Goal: Information Seeking & Learning: Learn about a topic

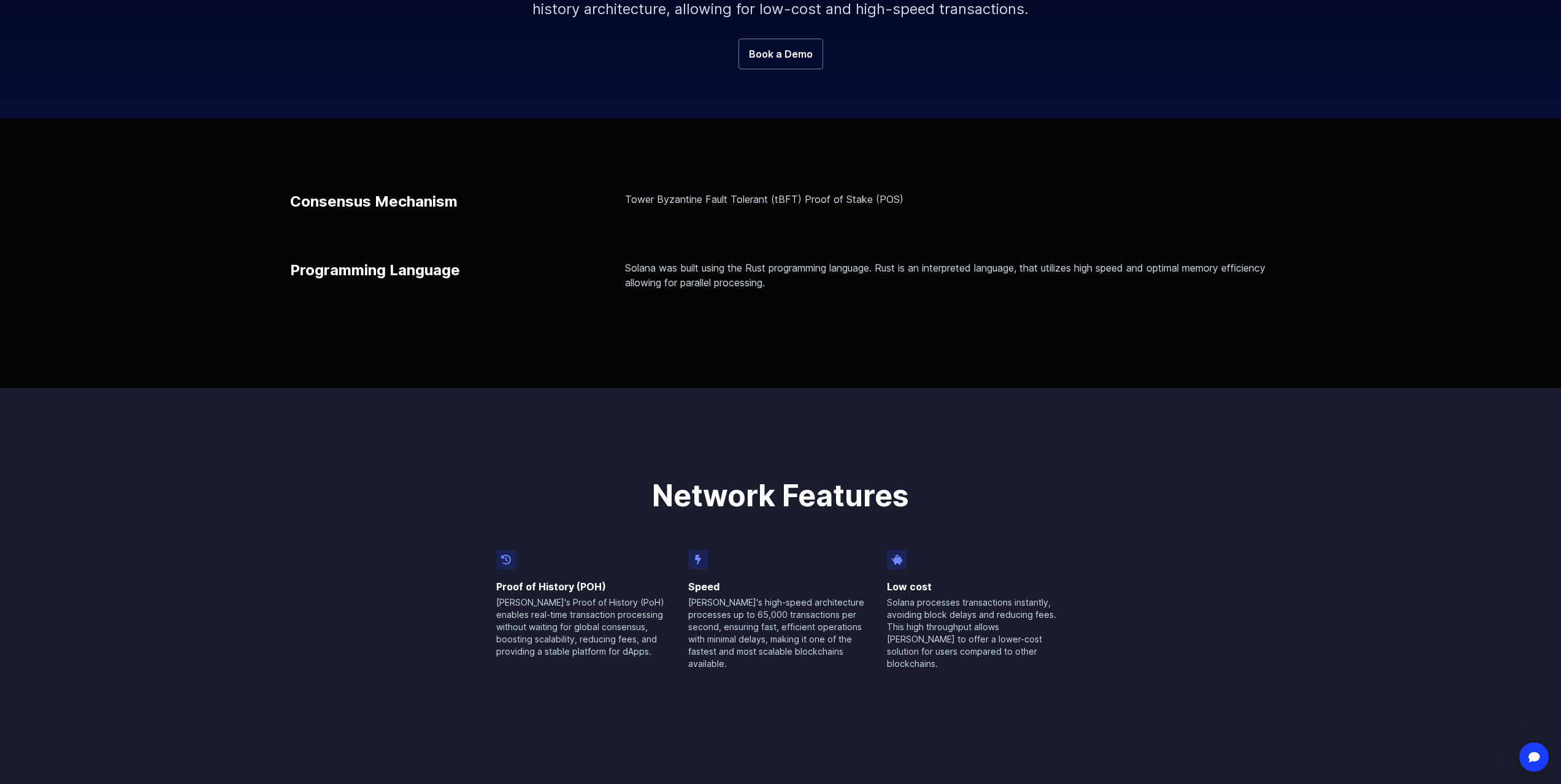
scroll to position [307, 0]
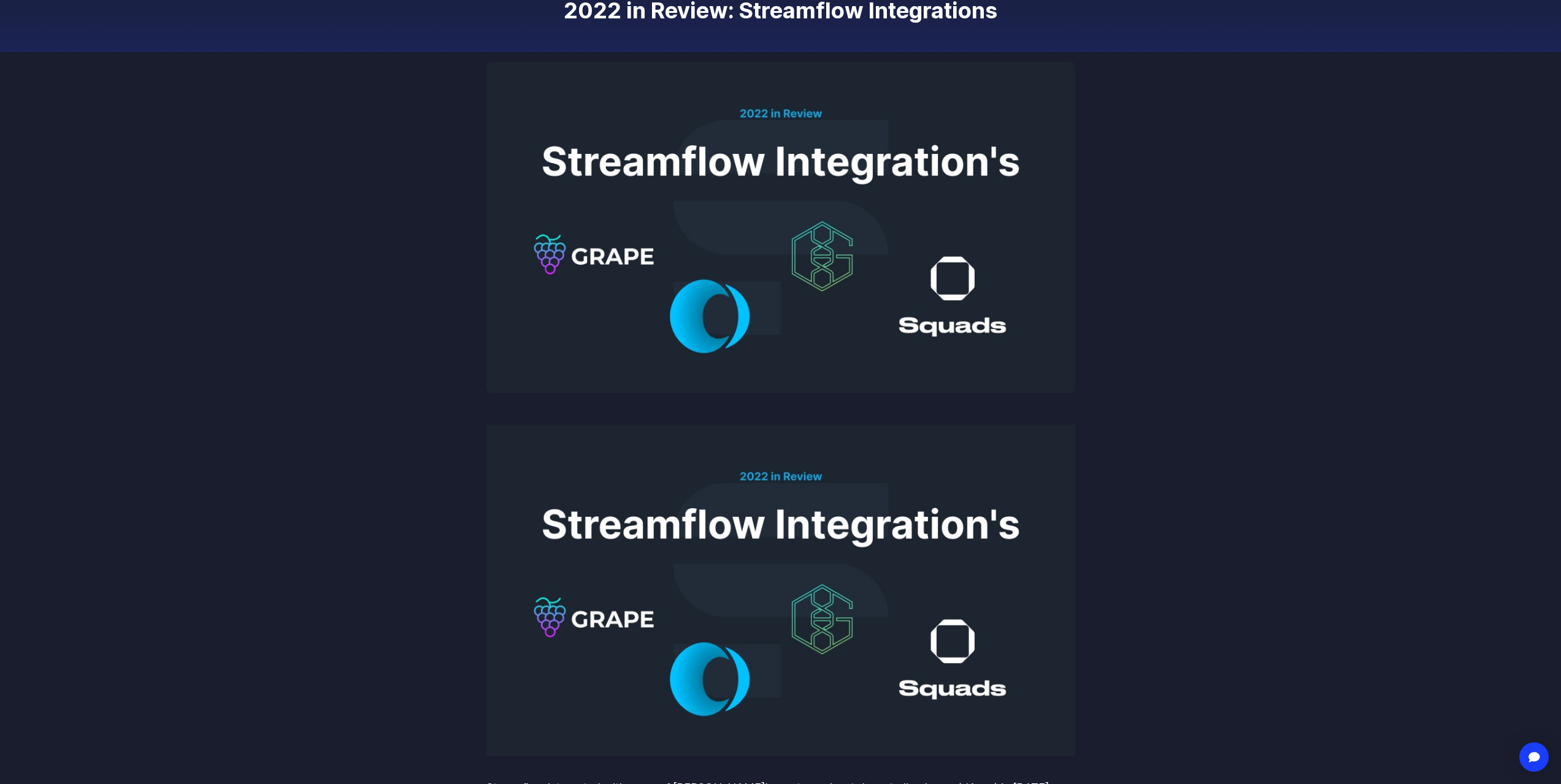
scroll to position [184, 0]
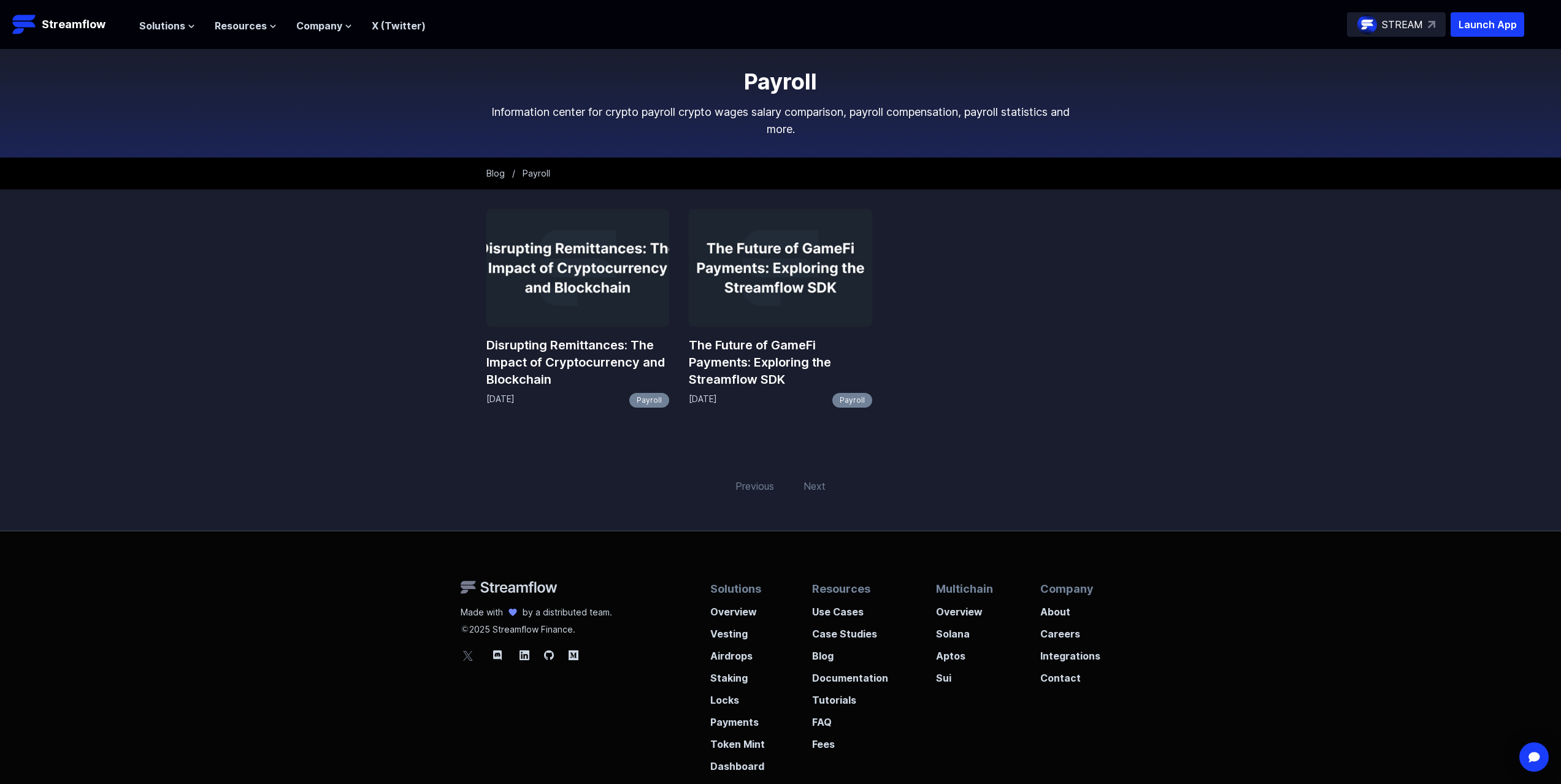
scroll to position [61, 0]
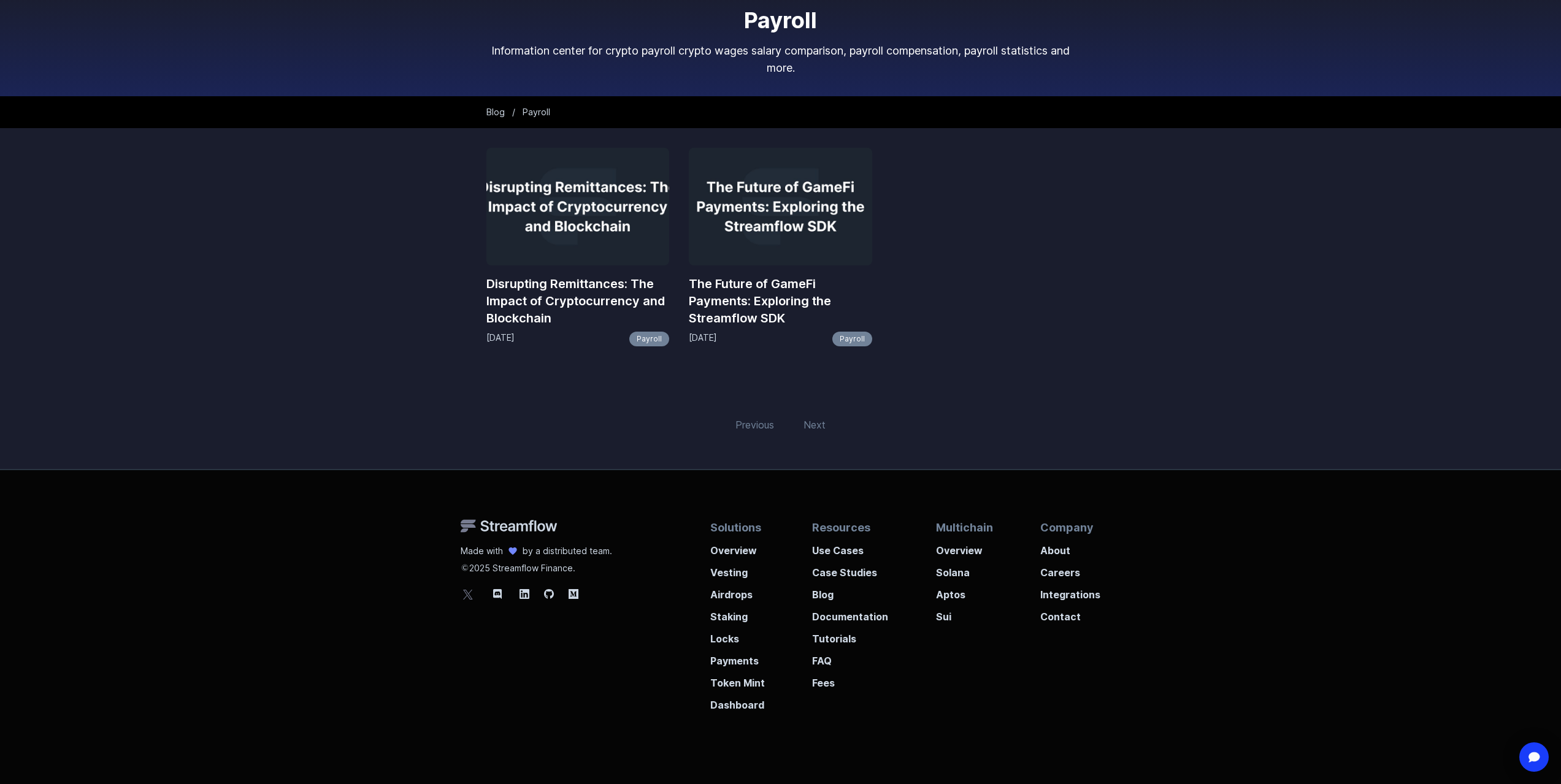
scroll to position [100, 0]
